Goal: Find contact information

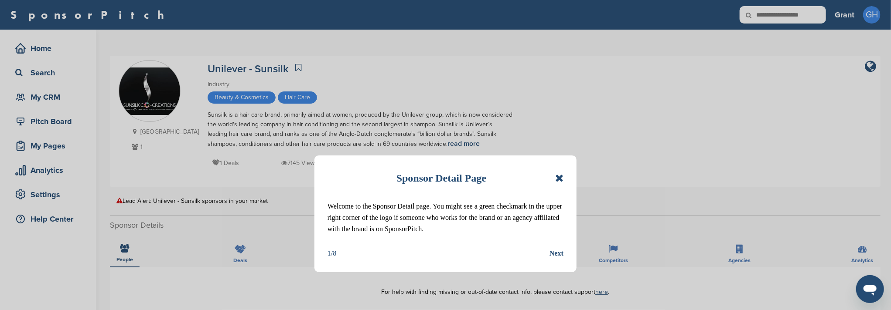
click at [561, 177] on icon at bounding box center [559, 178] width 8 height 10
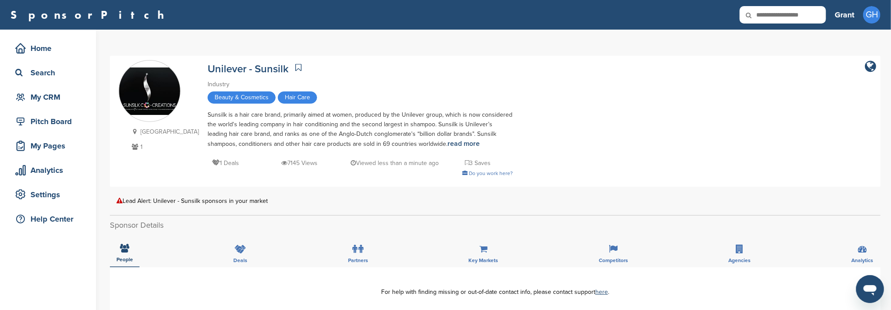
scroll to position [58, 0]
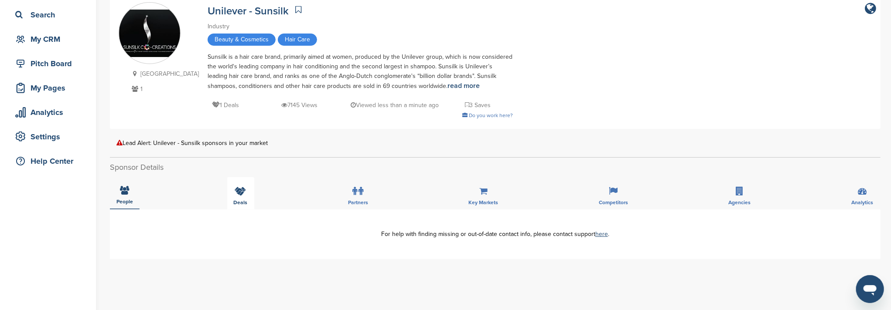
click at [241, 200] on span "Deals" at bounding box center [241, 202] width 14 height 5
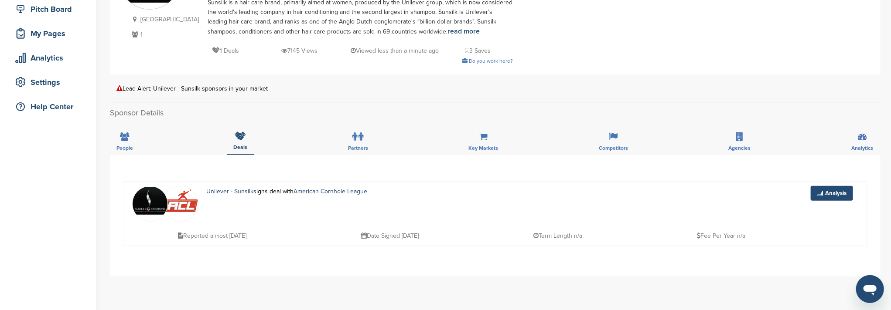
scroll to position [116, 0]
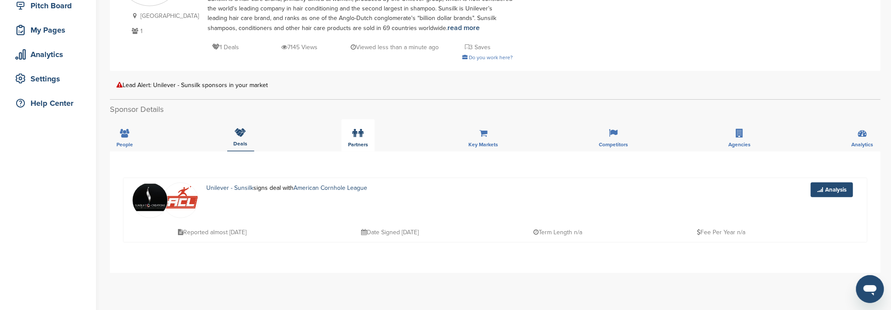
click at [353, 136] on icon at bounding box center [355, 133] width 5 height 9
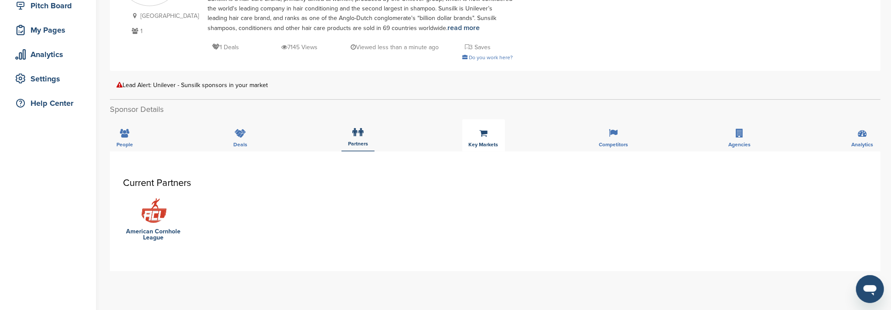
click at [481, 139] on div "Key Markets" at bounding box center [483, 135] width 43 height 32
click at [612, 139] on div "Competitors" at bounding box center [613, 135] width 42 height 32
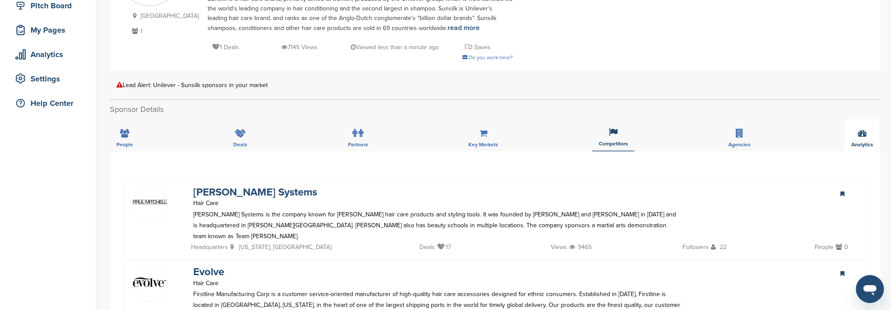
click at [860, 136] on icon at bounding box center [861, 133] width 9 height 9
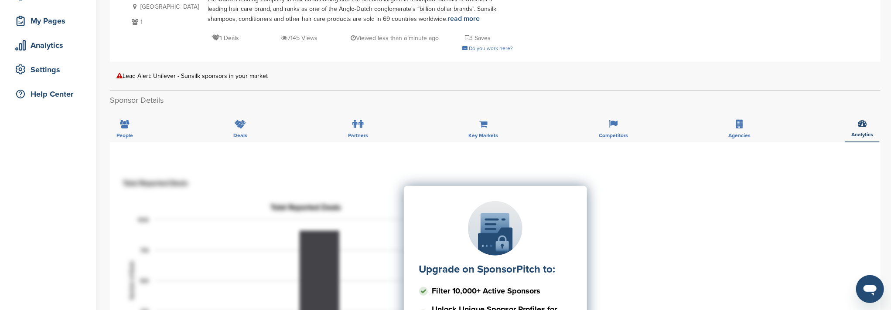
scroll to position [58, 0]
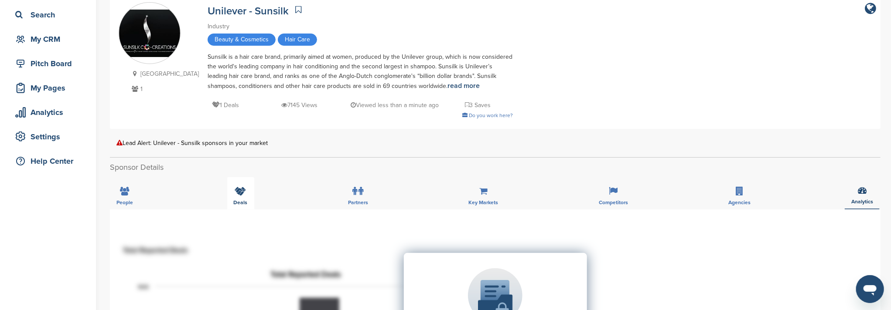
click at [243, 208] on div "Deals" at bounding box center [240, 193] width 27 height 32
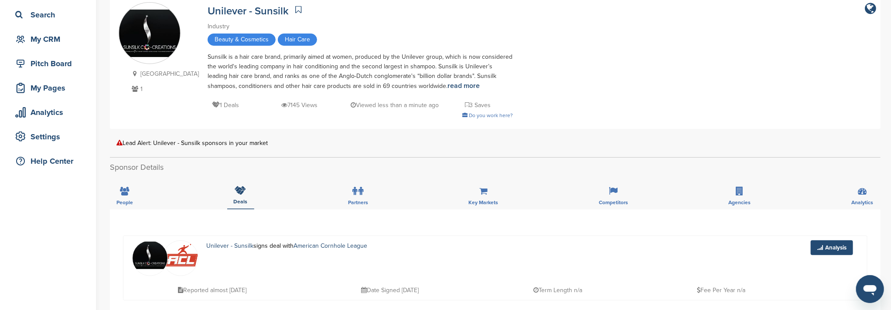
click at [294, 173] on h2 "Sponsor Details" at bounding box center [495, 168] width 770 height 12
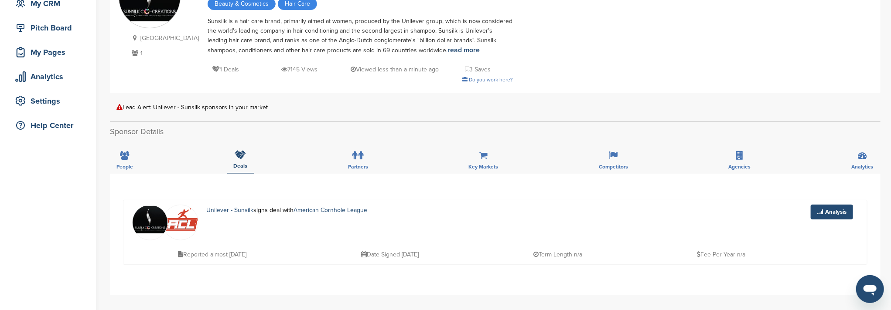
scroll to position [116, 0]
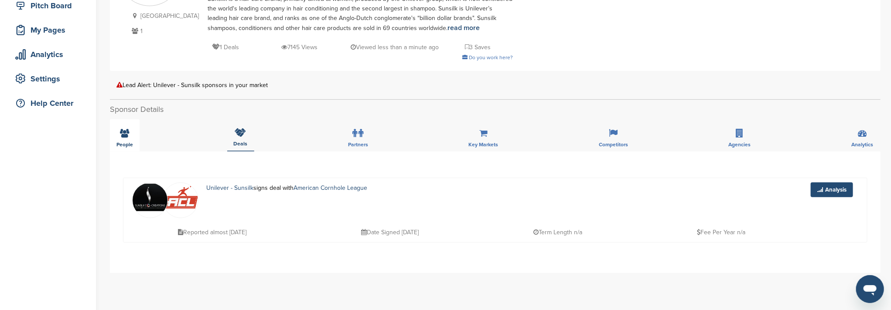
click at [125, 138] on div "People" at bounding box center [125, 135] width 30 height 32
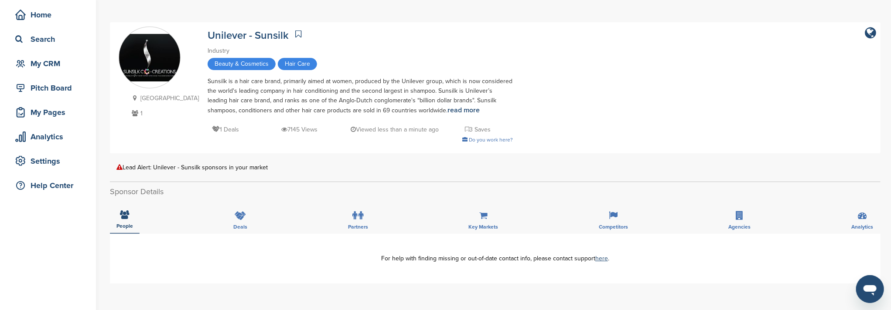
scroll to position [0, 0]
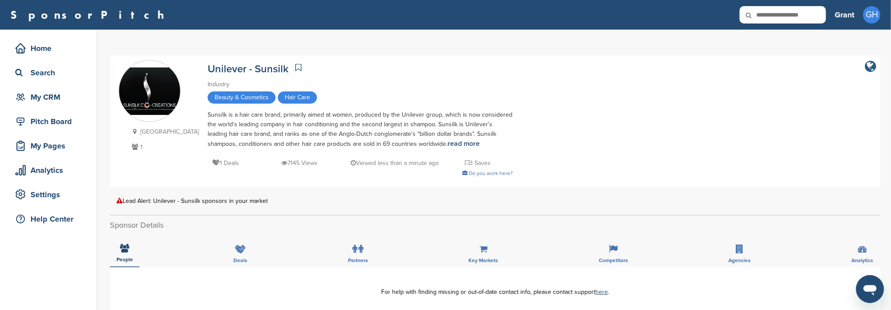
click at [870, 67] on icon "company link" at bounding box center [869, 66] width 11 height 13
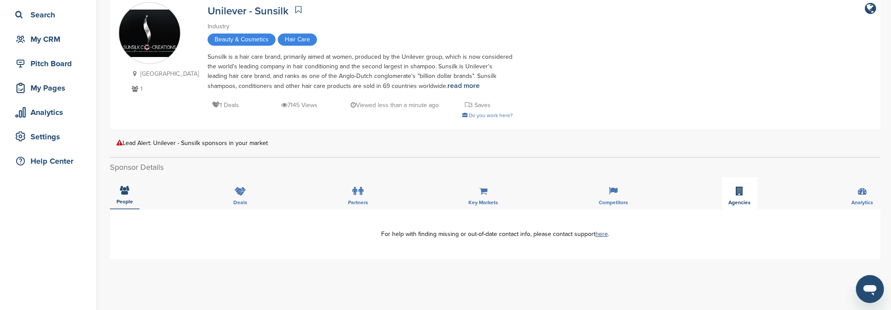
click at [742, 199] on div "Agencies" at bounding box center [739, 193] width 35 height 32
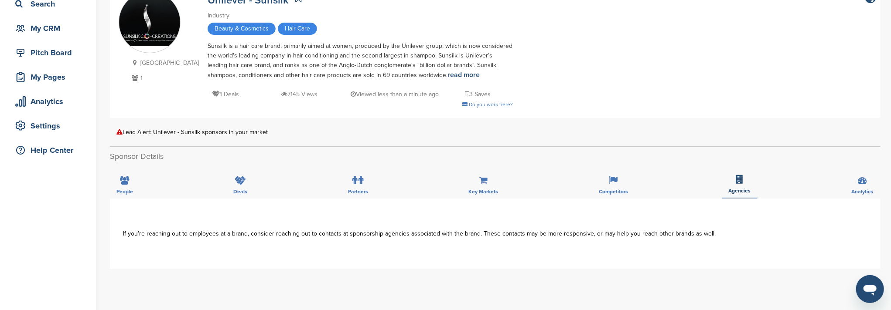
scroll to position [116, 0]
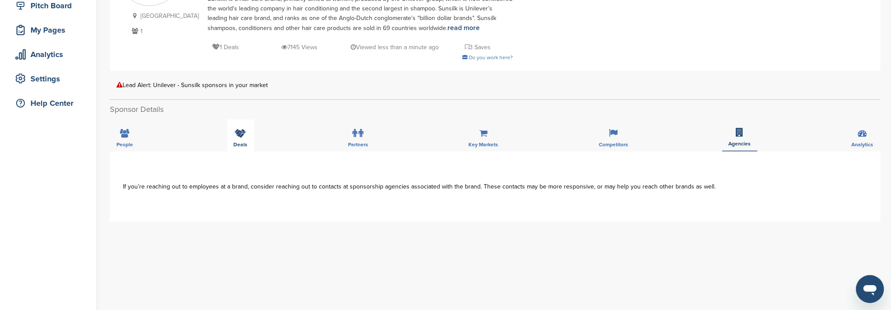
click at [238, 136] on icon at bounding box center [240, 133] width 11 height 9
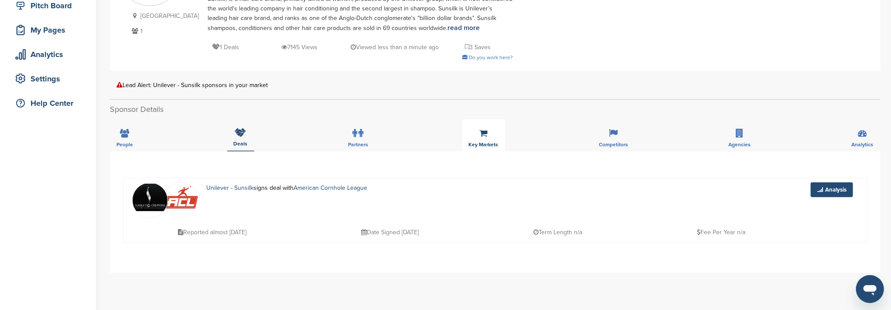
click at [476, 139] on div "Key Markets" at bounding box center [483, 135] width 43 height 32
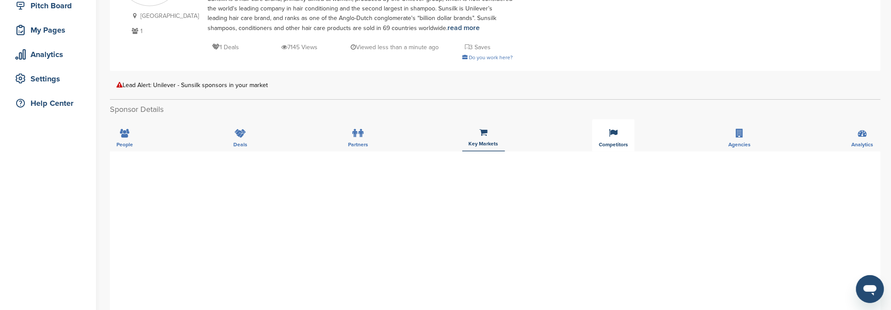
click at [622, 139] on div "Competitors" at bounding box center [613, 135] width 42 height 32
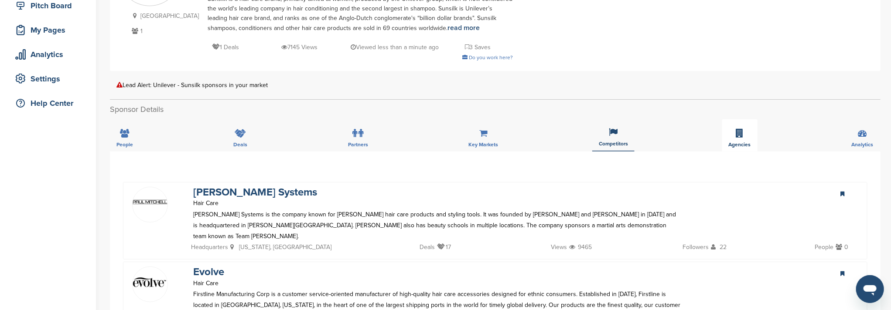
click at [748, 140] on div "Agencies" at bounding box center [739, 135] width 35 height 32
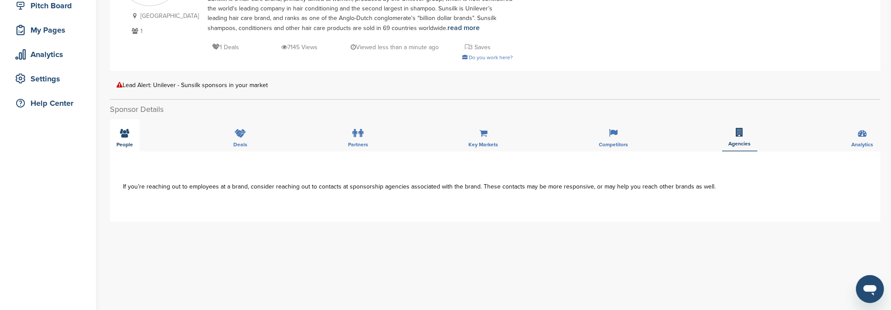
click at [128, 139] on div "People" at bounding box center [125, 135] width 30 height 32
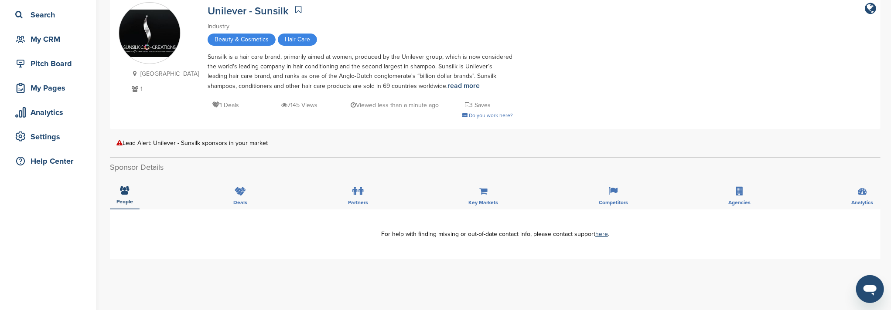
scroll to position [0, 0]
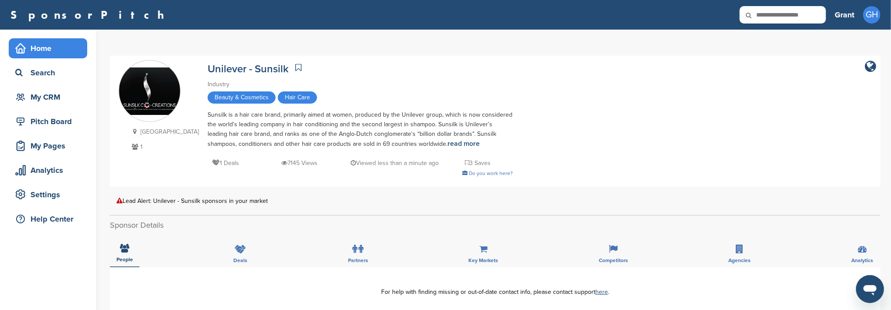
click at [48, 48] on div "Home" at bounding box center [50, 49] width 74 height 16
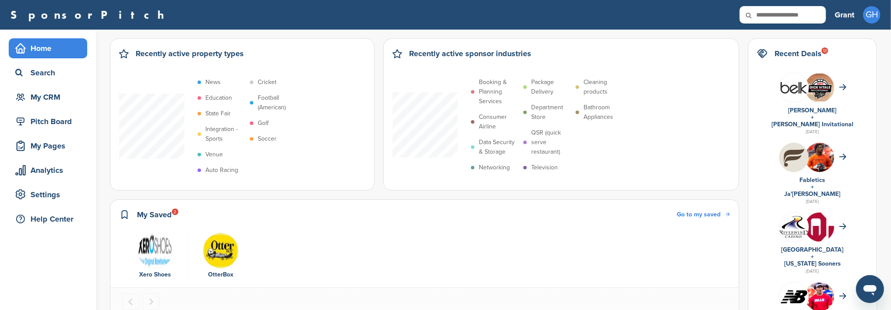
click at [553, 167] on p "Television" at bounding box center [544, 168] width 27 height 10
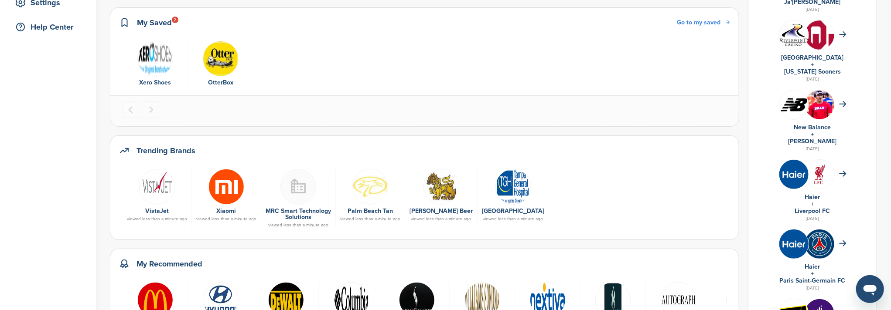
scroll to position [290, 0]
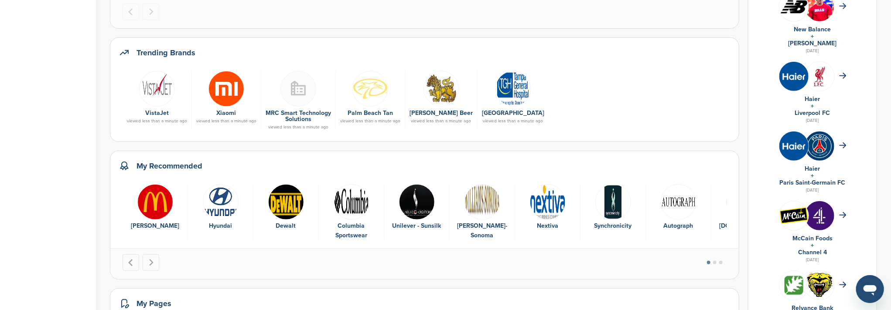
click at [148, 204] on img "1 of 10" at bounding box center [155, 202] width 36 height 36
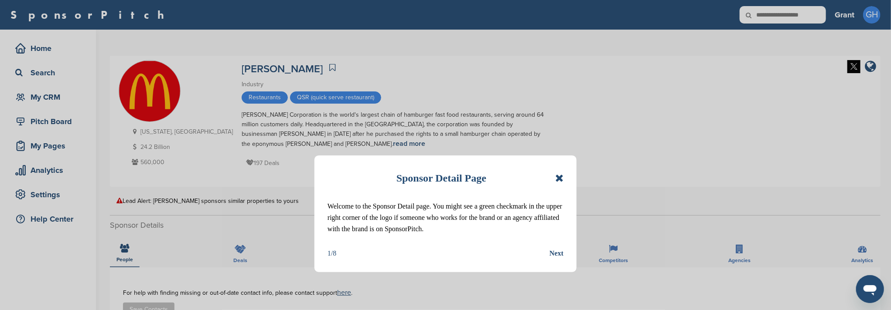
click at [558, 177] on icon at bounding box center [559, 178] width 8 height 10
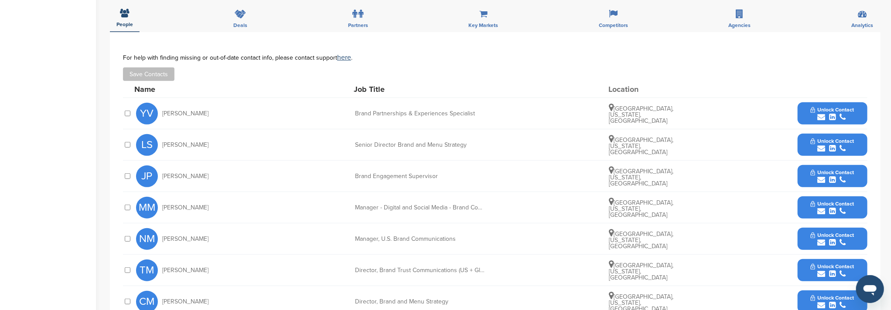
scroll to position [174, 0]
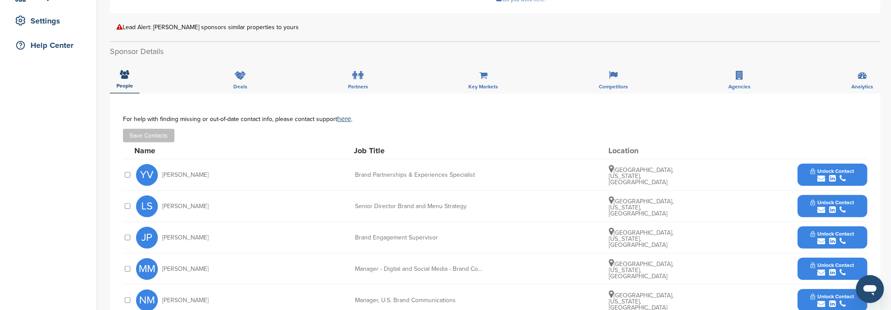
click at [184, 177] on span "Yaritza Vallejo" at bounding box center [185, 175] width 46 height 6
click at [853, 170] on span "Unlock Contact" at bounding box center [831, 171] width 43 height 6
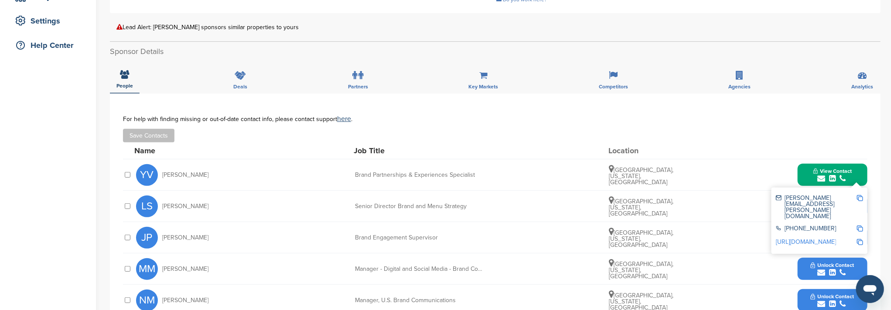
click at [863, 197] on img at bounding box center [860, 198] width 6 height 6
click at [818, 238] on link "http://www.linkedin.com/in/yaritzavallejo" at bounding box center [806, 241] width 60 height 7
click at [708, 196] on div "LS Lauren Schultz Senior Director Brand and Menu Strategy Pittsburgh, Pennsylva…" at bounding box center [501, 206] width 731 height 31
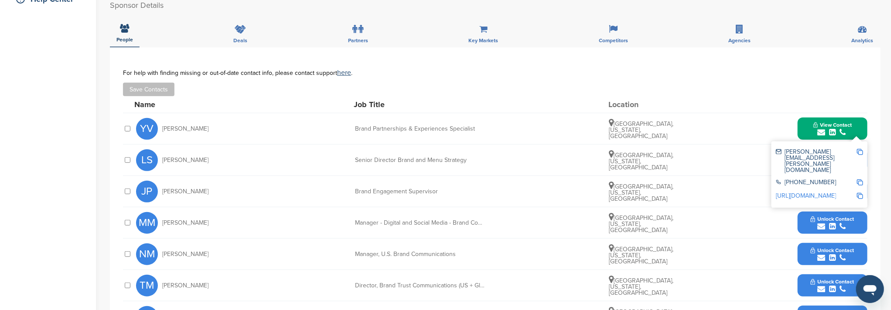
scroll to position [232, 0]
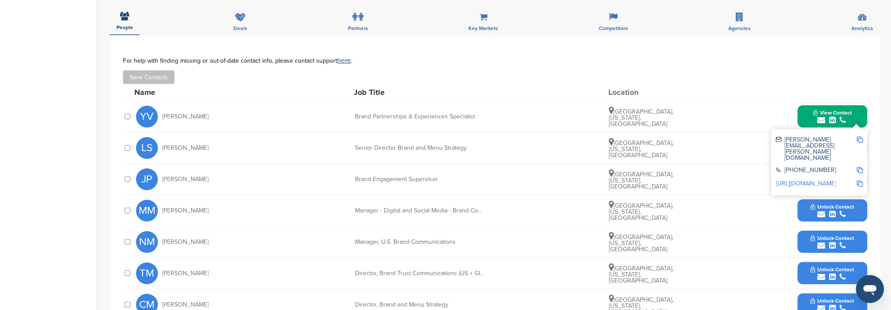
click at [811, 208] on span "Unlock Contact" at bounding box center [831, 207] width 43 height 6
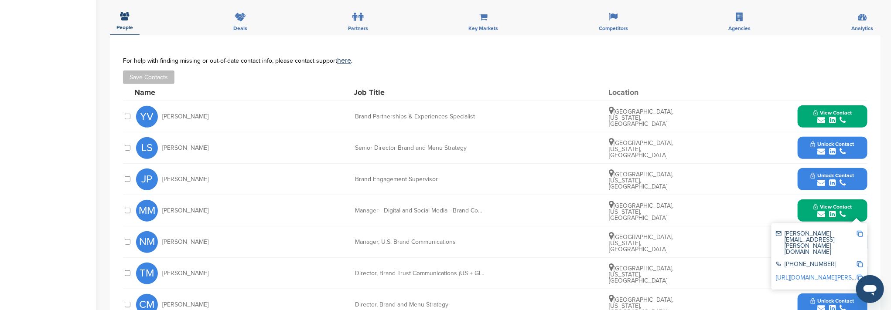
click at [803, 274] on link "http://www.linkedin.com/in/mary-kozelka-mckeveny-0aa96019" at bounding box center [829, 277] width 106 height 7
